Goal: Book appointment/travel/reservation

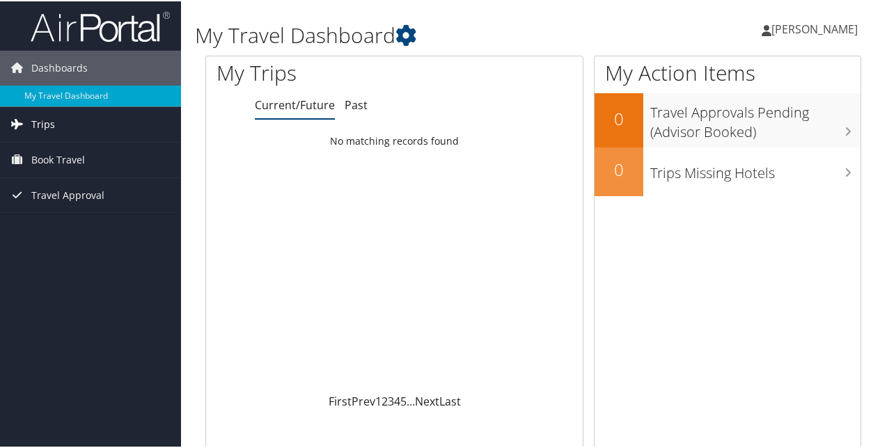
click at [19, 120] on icon at bounding box center [17, 122] width 21 height 21
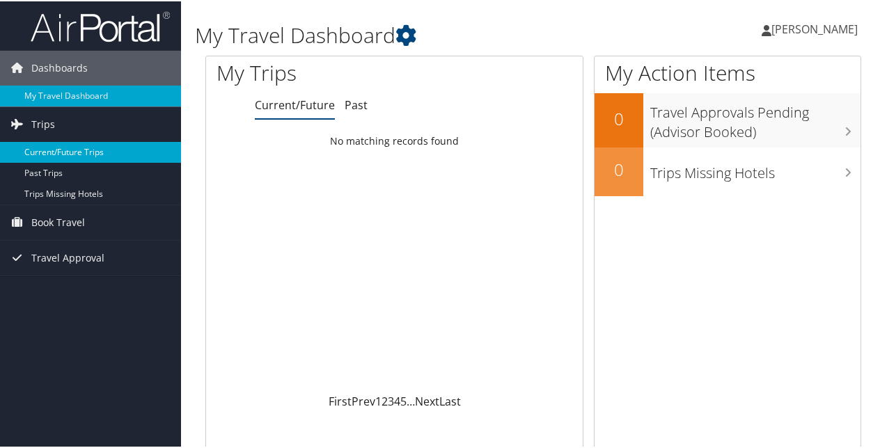
click at [50, 155] on link "Current/Future Trips" at bounding box center [90, 151] width 181 height 21
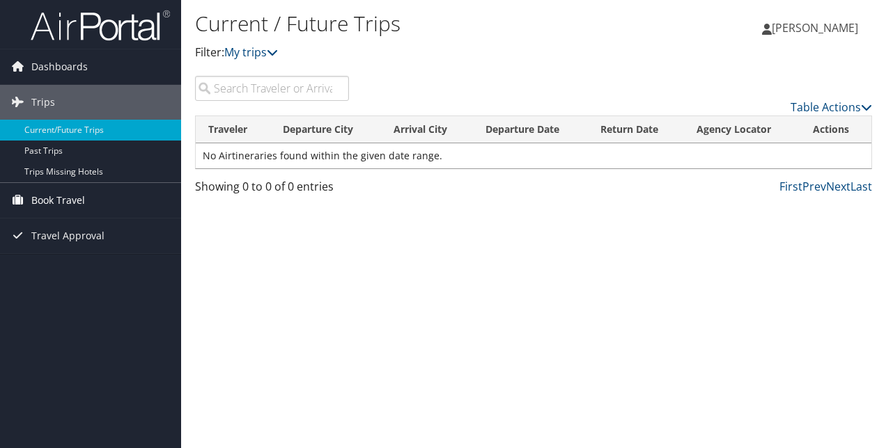
click at [74, 195] on span "Book Travel" at bounding box center [58, 200] width 54 height 35
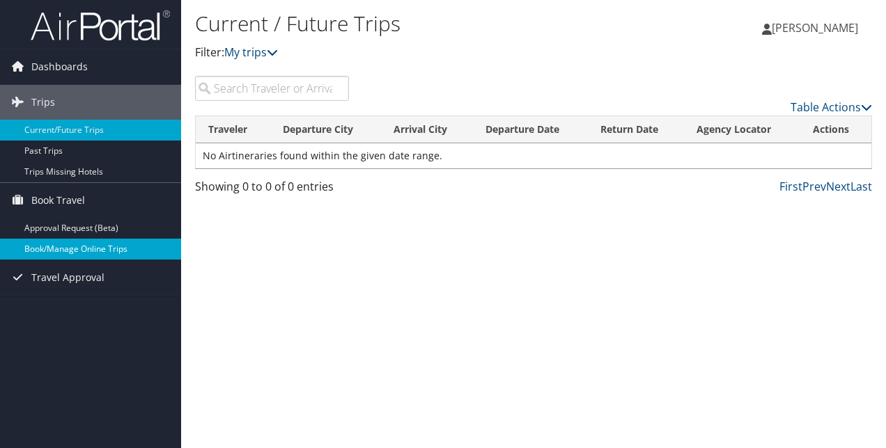
click at [83, 247] on link "Book/Manage Online Trips" at bounding box center [90, 249] width 181 height 21
